Goal: Check status: Check status

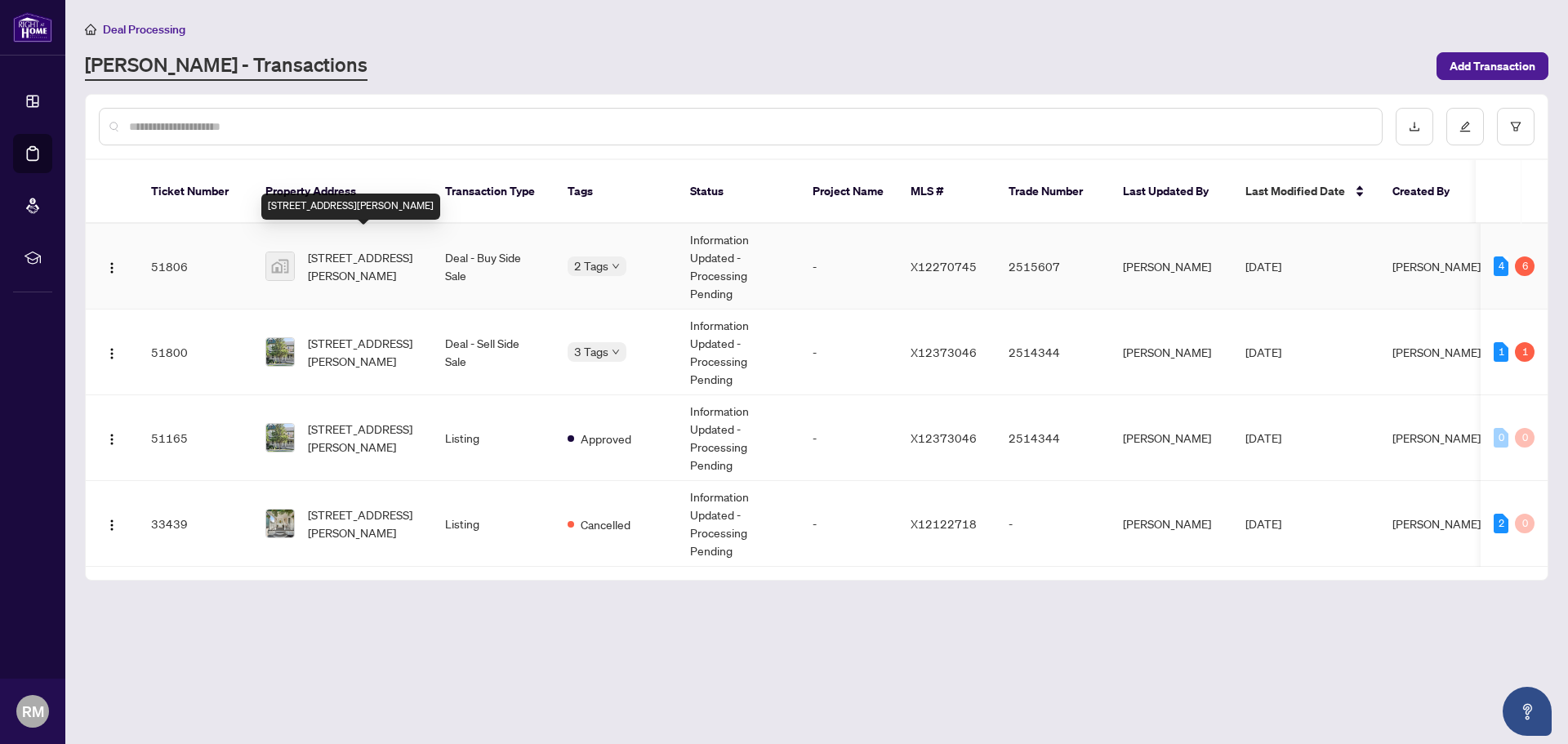
click at [410, 249] on span "[STREET_ADDRESS][PERSON_NAME]" at bounding box center [364, 266] width 111 height 36
